Goal: Task Accomplishment & Management: Manage account settings

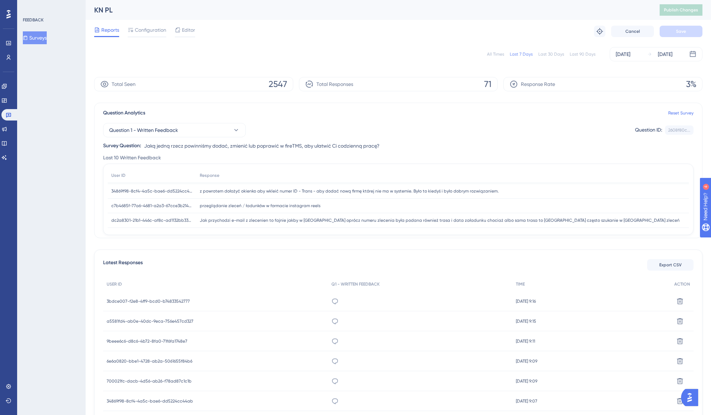
scroll to position [72, 0]
drag, startPoint x: 323, startPoint y: 206, endPoint x: 198, endPoint y: 205, distance: 125.5
click at [198, 205] on div "przeglądanie zleceń / ładunków w formacie instagram reels przeglądanie zleceń /…" at bounding box center [442, 205] width 492 height 15
copy span "przeglądanie zleceń / ładunków w formacie instagram reels"
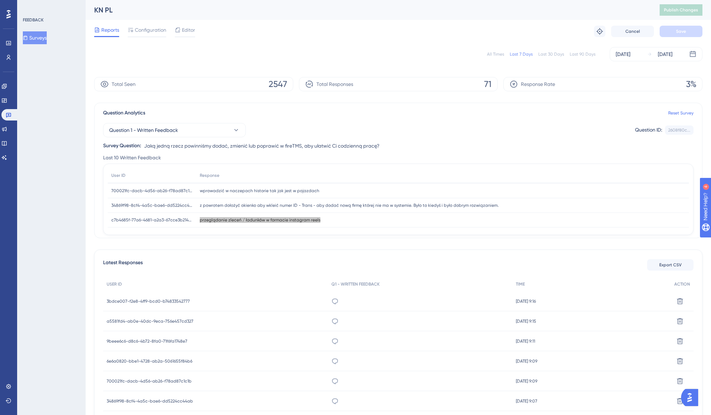
scroll to position [0, 0]
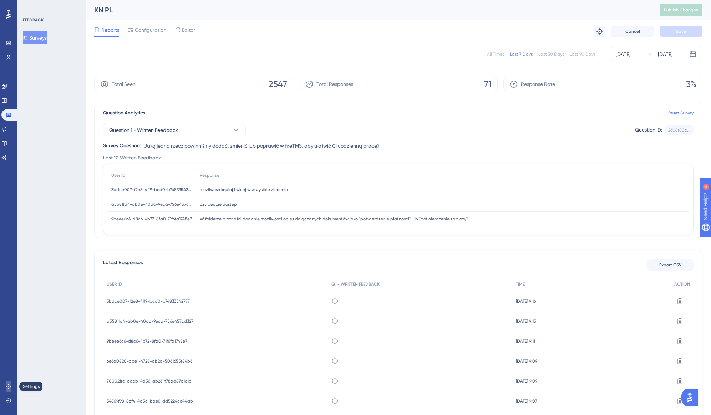
click at [11, 385] on icon at bounding box center [9, 387] width 6 height 6
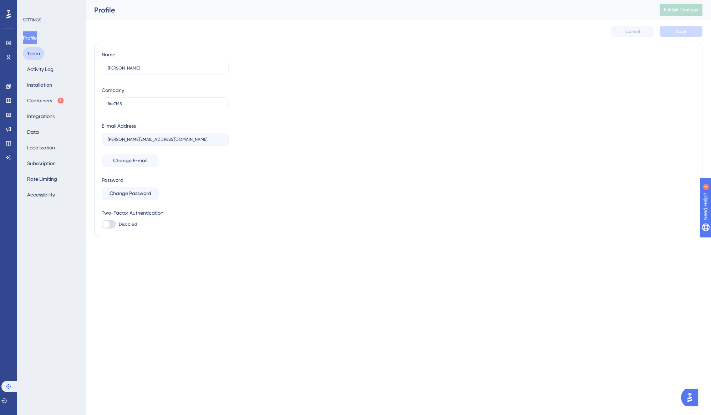
click at [34, 56] on button "Team" at bounding box center [33, 53] width 21 height 13
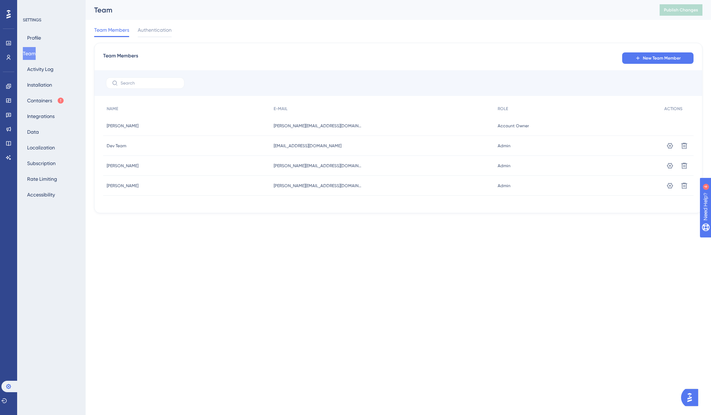
drag, startPoint x: 655, startPoint y: 242, endPoint x: 659, endPoint y: 237, distance: 5.8
click at [655, 0] on html "Performance Users Engagement Widgets Feedback Product Updates Knowledge Base AI…" at bounding box center [355, 0] width 711 height 0
click at [667, 60] on span "New Team Member" at bounding box center [662, 58] width 38 height 6
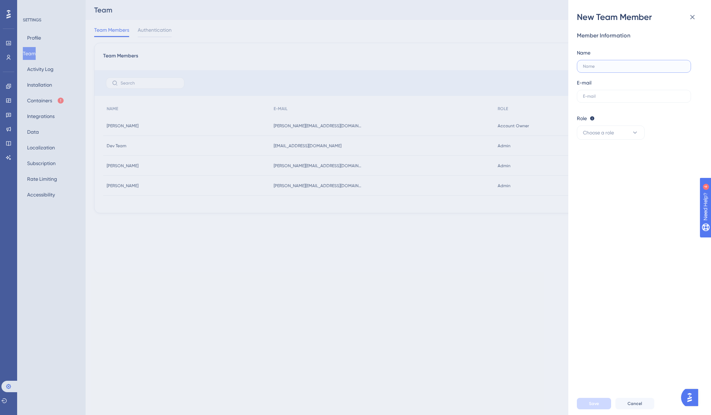
click at [608, 67] on input "text" at bounding box center [634, 66] width 102 height 5
type input "[PERSON_NAME]"
click at [593, 94] on input "text" at bounding box center [634, 96] width 102 height 5
type input "[PERSON_NAME][EMAIL_ADDRESS][DOMAIN_NAME]"
click at [635, 132] on icon at bounding box center [634, 132] width 7 height 7
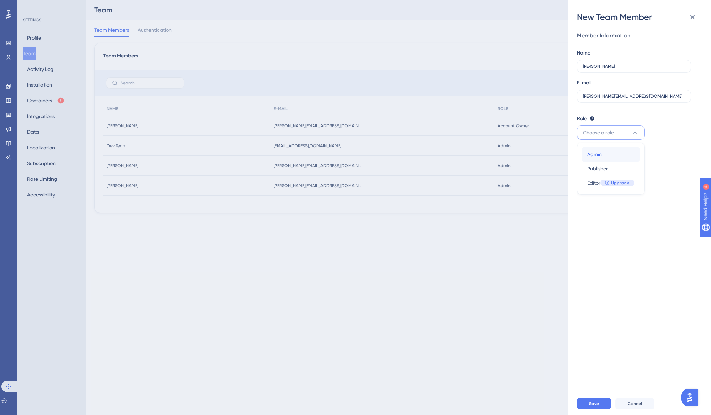
click at [613, 157] on div "Admin Admin" at bounding box center [610, 154] width 47 height 14
click at [599, 405] on button "Save" at bounding box center [594, 403] width 34 height 11
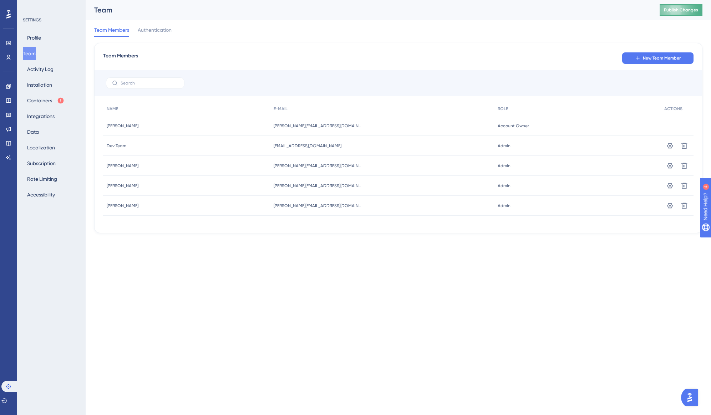
click at [687, 11] on span "Publish Changes" at bounding box center [681, 10] width 34 height 6
